Goal: Find specific page/section: Find specific page/section

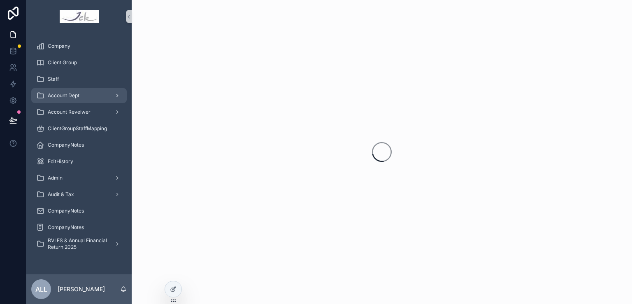
click at [70, 93] on span "Account Dept" at bounding box center [64, 95] width 32 height 7
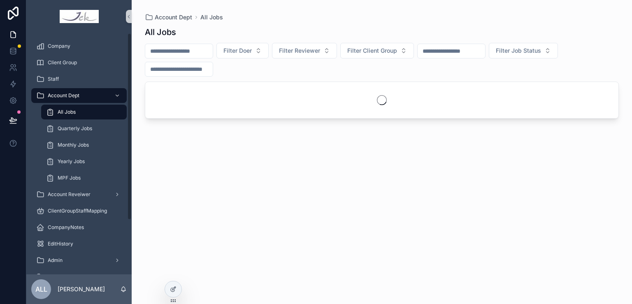
click at [66, 108] on div "All Jobs" at bounding box center [84, 111] width 76 height 13
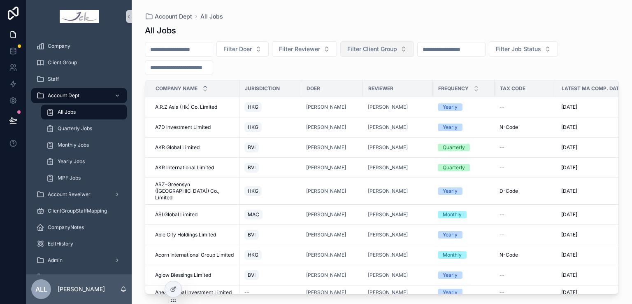
click at [379, 50] on span "Filter Client Group" at bounding box center [372, 49] width 50 height 8
type input "***"
click at [366, 96] on div "123" at bounding box center [397, 95] width 99 height 13
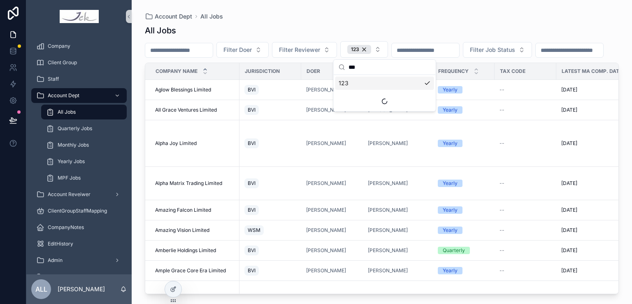
click at [558, 58] on div "Filter Doer Filter Reviewer 123 Filter Job Status" at bounding box center [382, 49] width 474 height 16
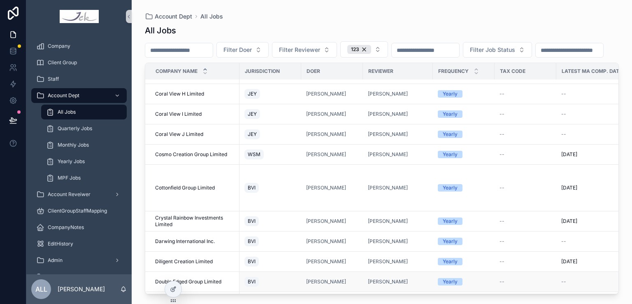
scroll to position [1774, 0]
